Goal: Information Seeking & Learning: Learn about a topic

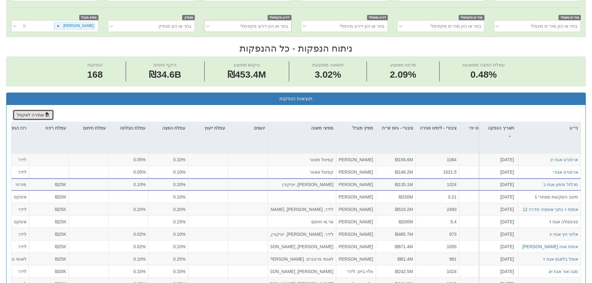
scroll to position [62, 0]
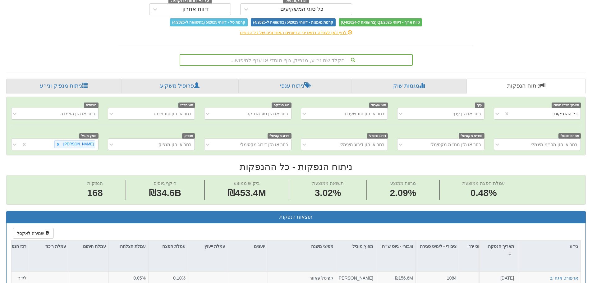
click at [171, 145] on div "בחר או הזן מנפיק" at bounding box center [175, 144] width 33 height 6
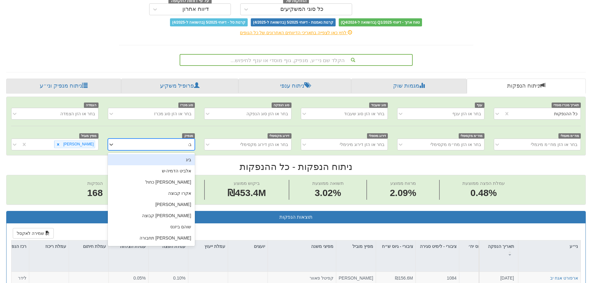
type input "ברן"
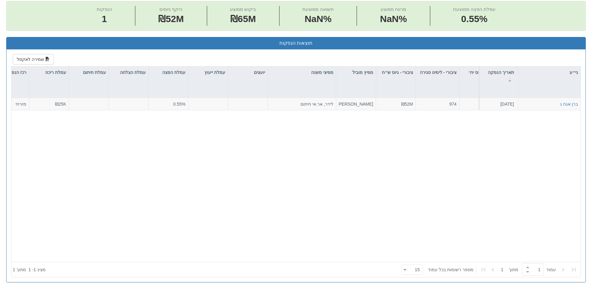
scroll to position [249, 0]
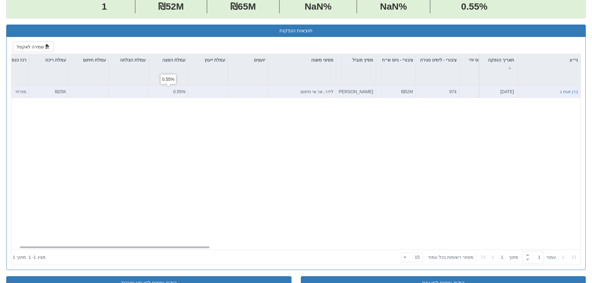
click at [179, 92] on div "0.55%" at bounding box center [168, 92] width 35 height 6
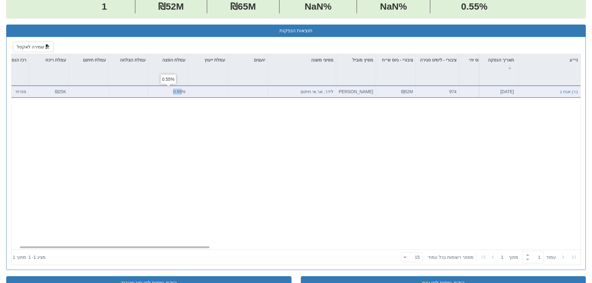
click at [179, 92] on div "0.55%" at bounding box center [168, 92] width 35 height 6
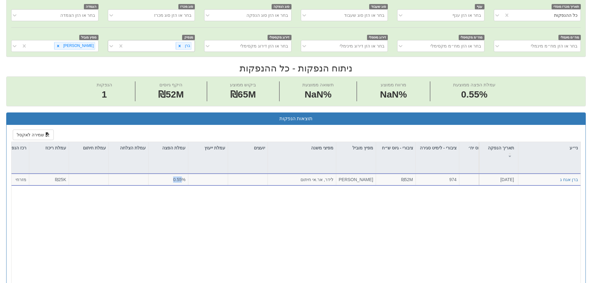
scroll to position [124, 0]
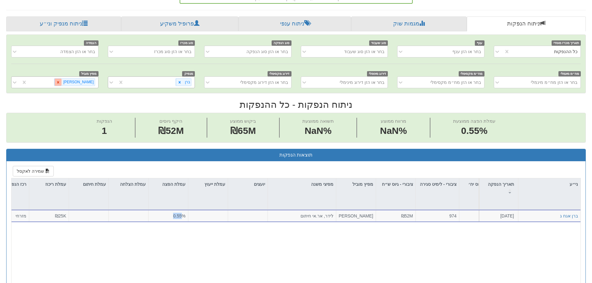
click at [62, 85] on div at bounding box center [57, 82] width 7 height 7
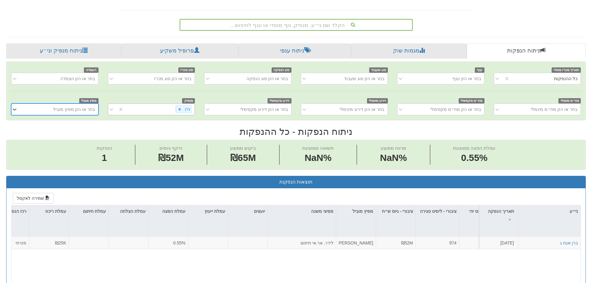
scroll to position [93, 0]
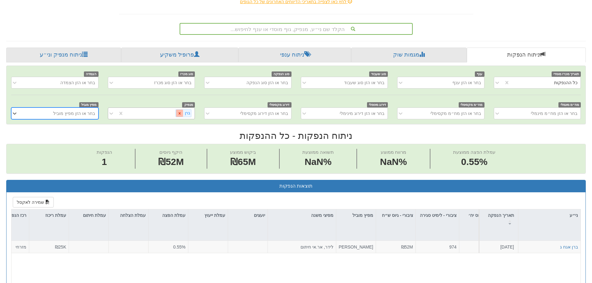
click at [179, 115] on icon at bounding box center [180, 113] width 4 height 4
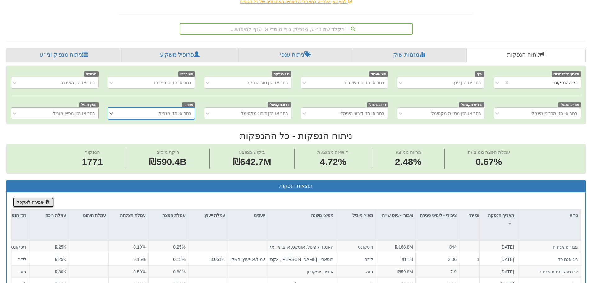
click at [31, 201] on button "שמירה לאקסל" at bounding box center [33, 202] width 41 height 11
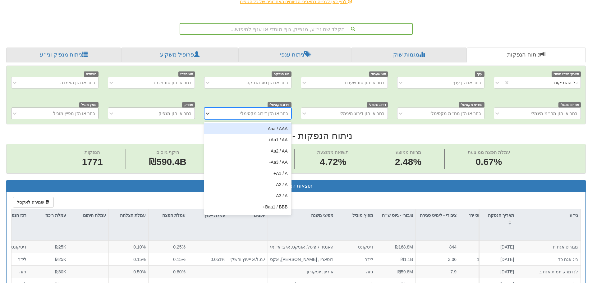
click at [266, 113] on div "בחר או הזן דירוג מקסימלי" at bounding box center [264, 113] width 48 height 6
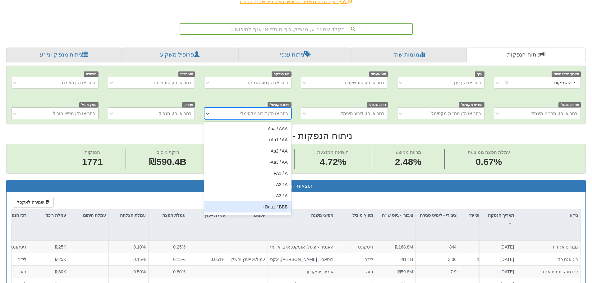
click at [267, 206] on div "Baa1 / BBB+" at bounding box center [247, 206] width 87 height 11
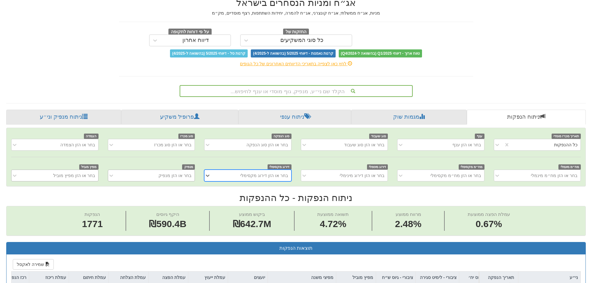
scroll to position [0, -12]
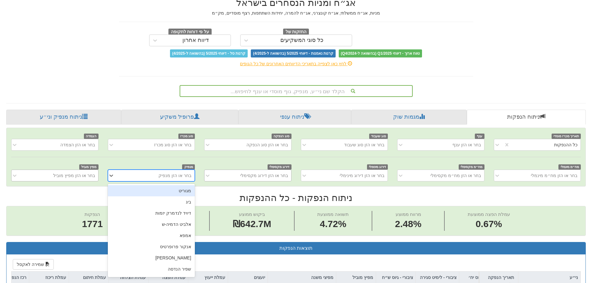
click at [173, 175] on div "בחר או הזן מנפיק" at bounding box center [175, 176] width 33 height 6
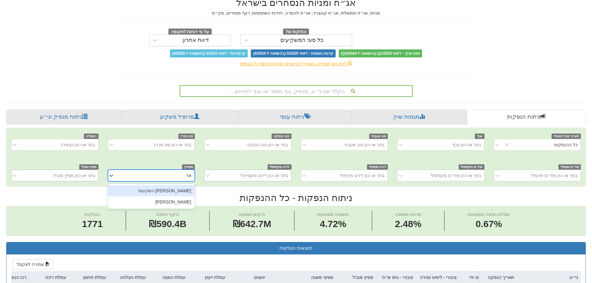
type input "אדג"
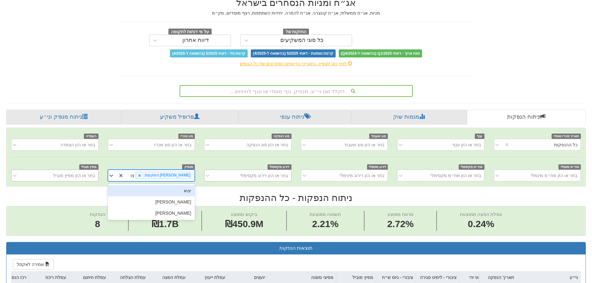
type input "[PERSON_NAME]"
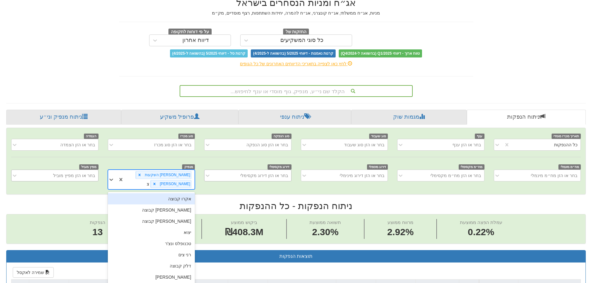
type input "[PERSON_NAME]"
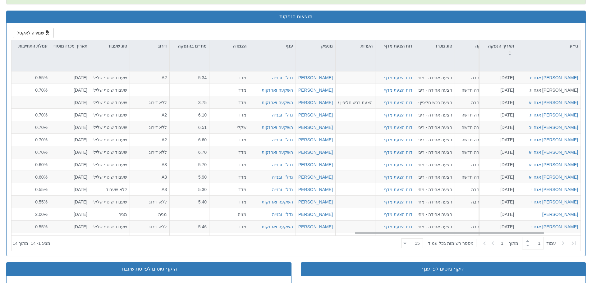
scroll to position [0, 1133]
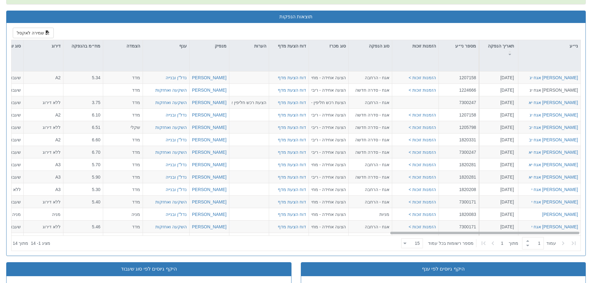
drag, startPoint x: 202, startPoint y: 223, endPoint x: 597, endPoint y: 229, distance: 394.9
click at [456, 229] on html "Toggle navigation מניות ואג״ח - החזקות בישראל מניות אג״ח מניות ואג״ח ✓ מניות דו…" at bounding box center [296, 146] width 592 height 852
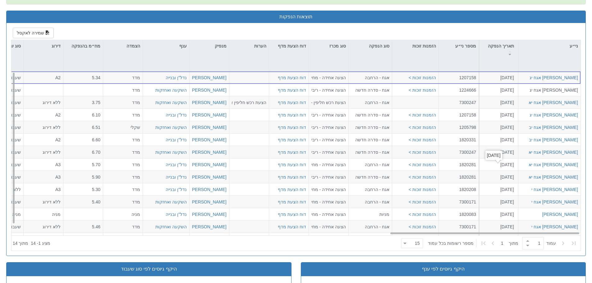
scroll to position [31, 0]
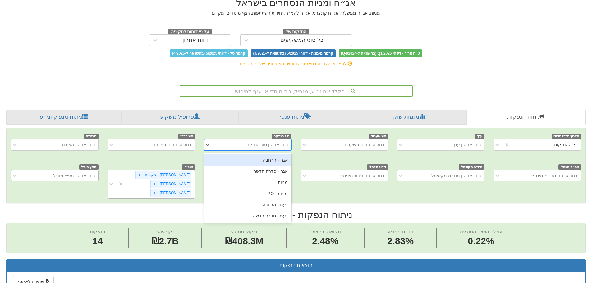
click at [273, 143] on div "בחר או הזן סוג הנפקה" at bounding box center [268, 145] width 42 height 6
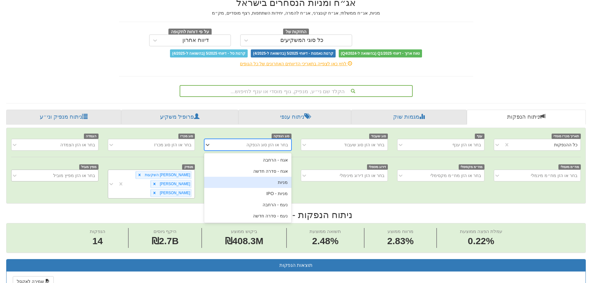
click at [278, 181] on div "מניות" at bounding box center [247, 182] width 87 height 11
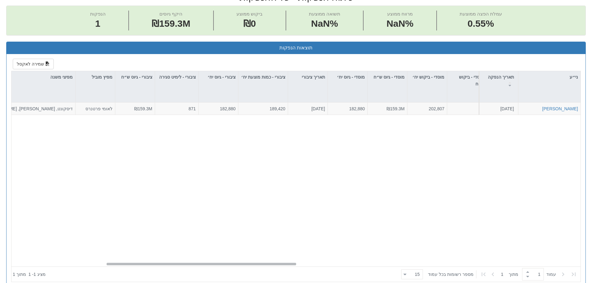
scroll to position [0, 280]
drag, startPoint x: 415, startPoint y: 254, endPoint x: 132, endPoint y: 242, distance: 284.1
click at [132, 242] on div "[PERSON_NAME] [DATE] 1820083 הזמנות זוכות > מניות הצעה אחידה - מחיר דוח הצעת מד…" at bounding box center [296, 185] width 569 height 164
